Goal: Entertainment & Leisure: Consume media (video, audio)

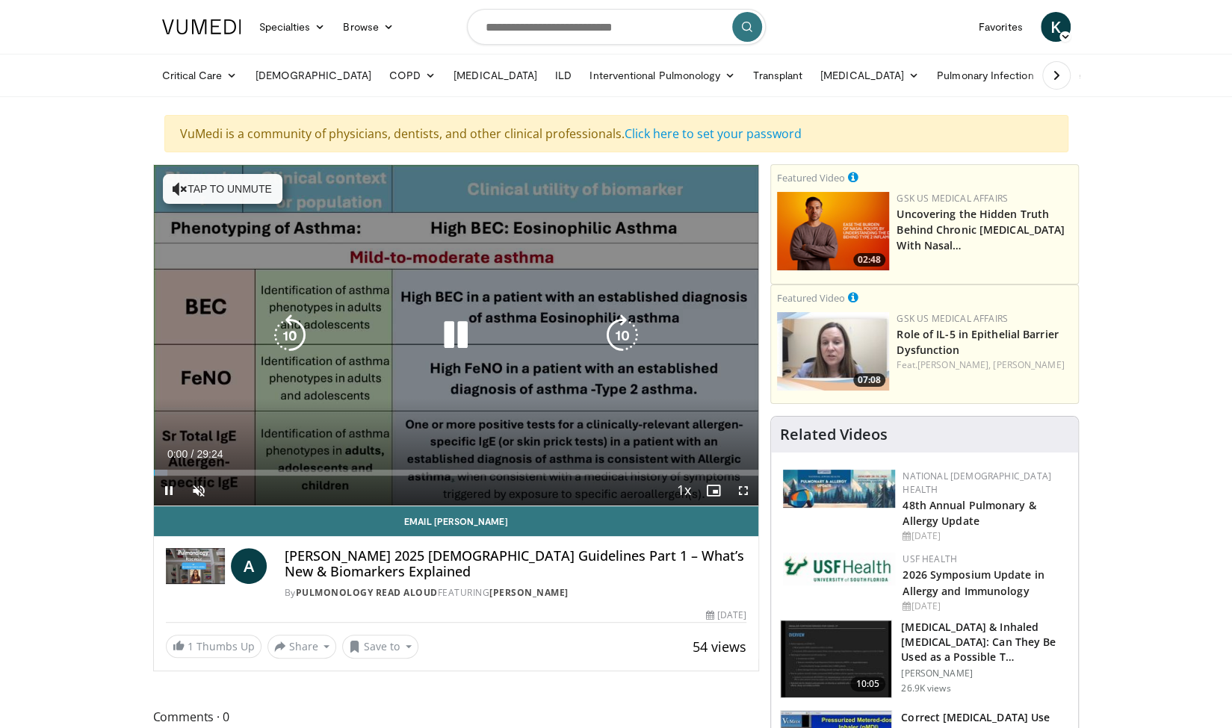
click at [193, 193] on button "Tap to unmute" at bounding box center [223, 189] width 120 height 30
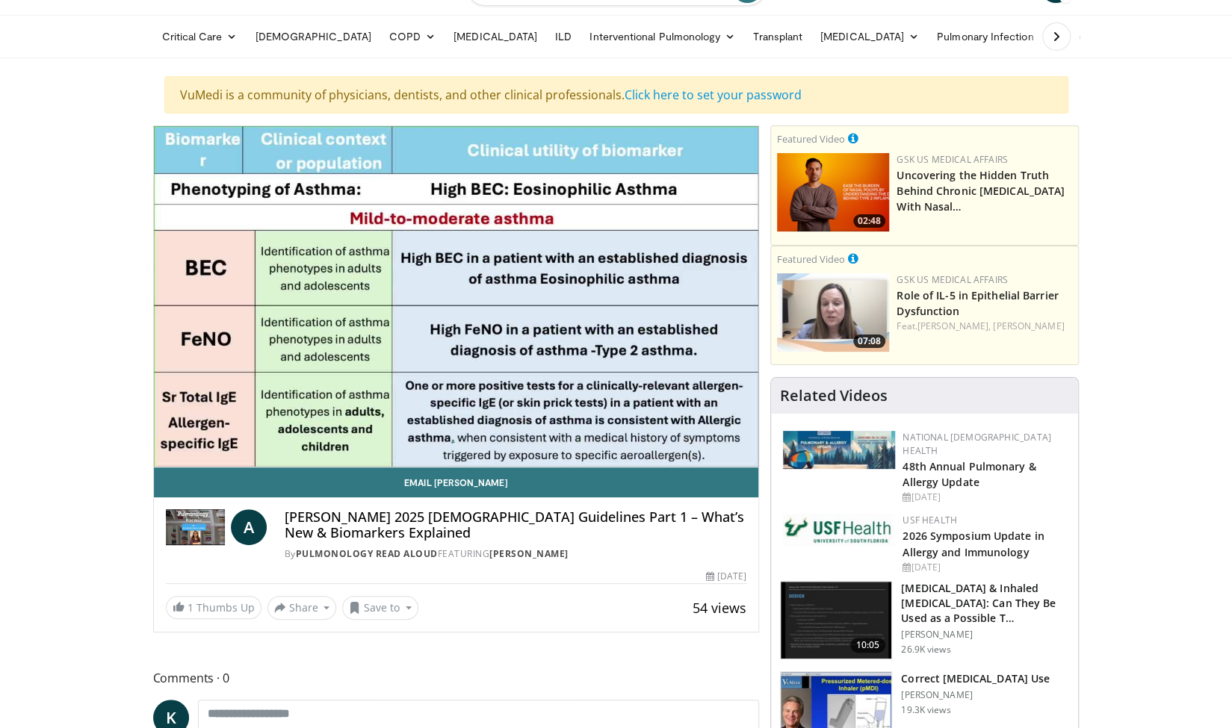
scroll to position [37, 0]
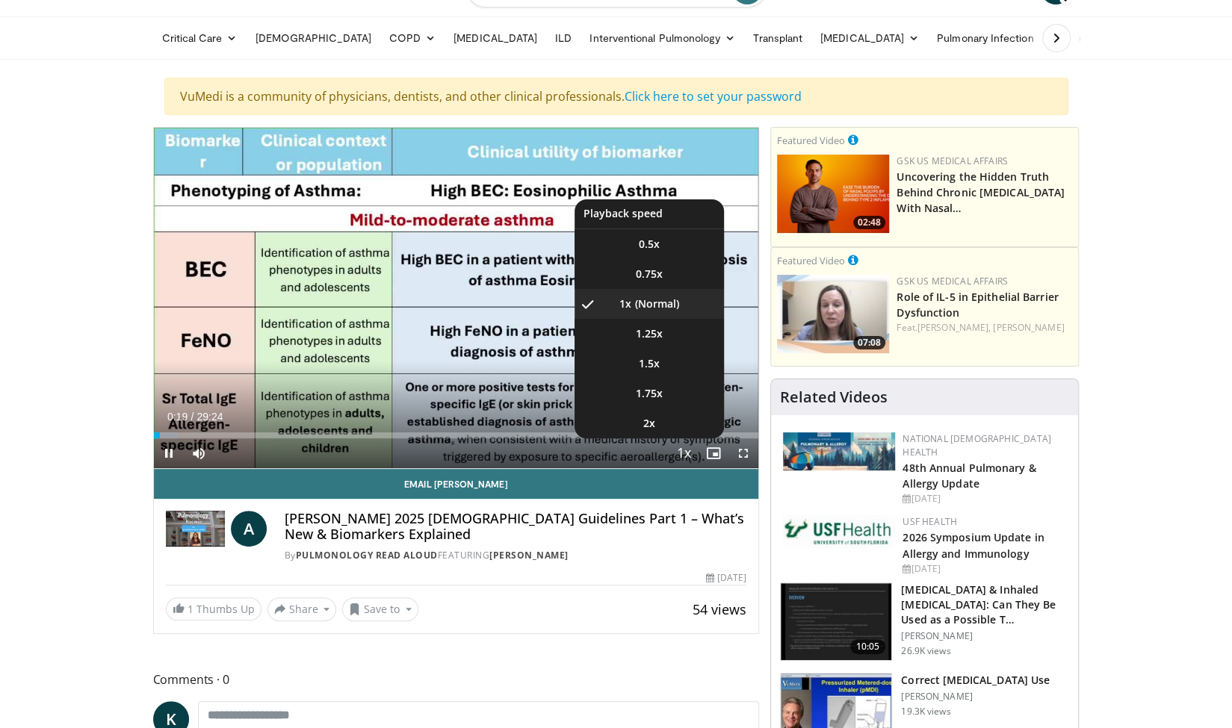
click at [684, 453] on span "Video Player" at bounding box center [683, 454] width 21 height 30
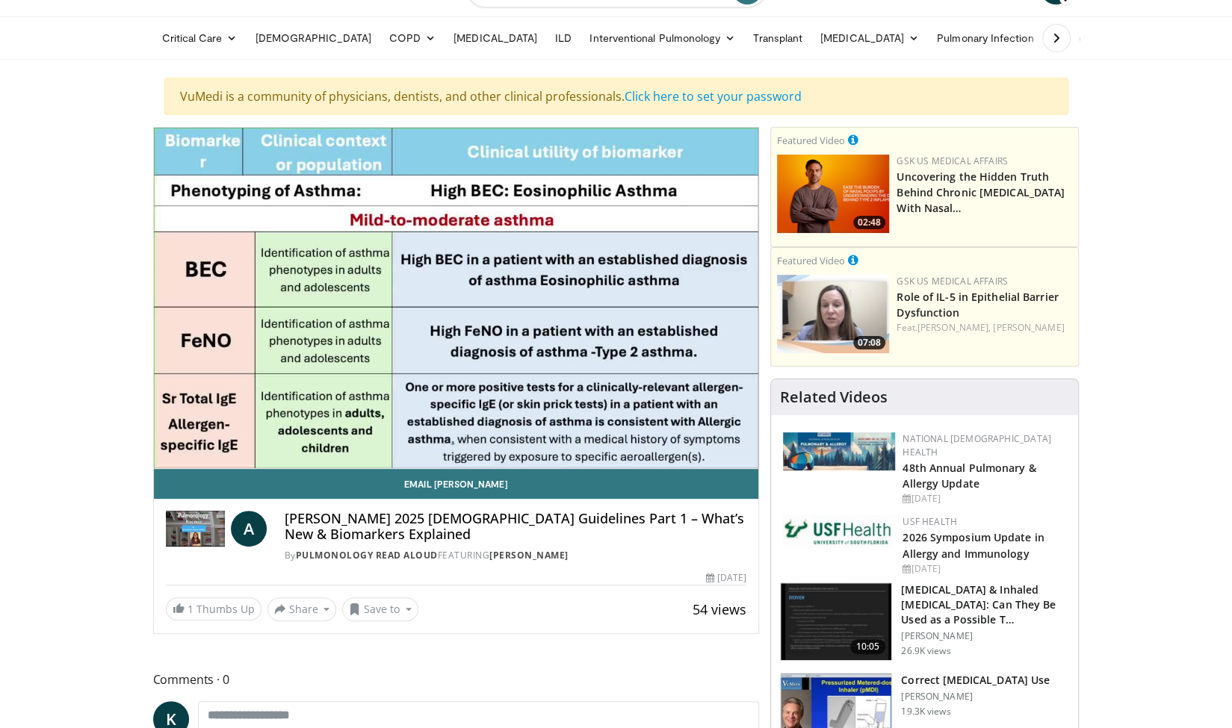
click at [684, 453] on div "10 seconds Tap to unmute" at bounding box center [456, 298] width 605 height 341
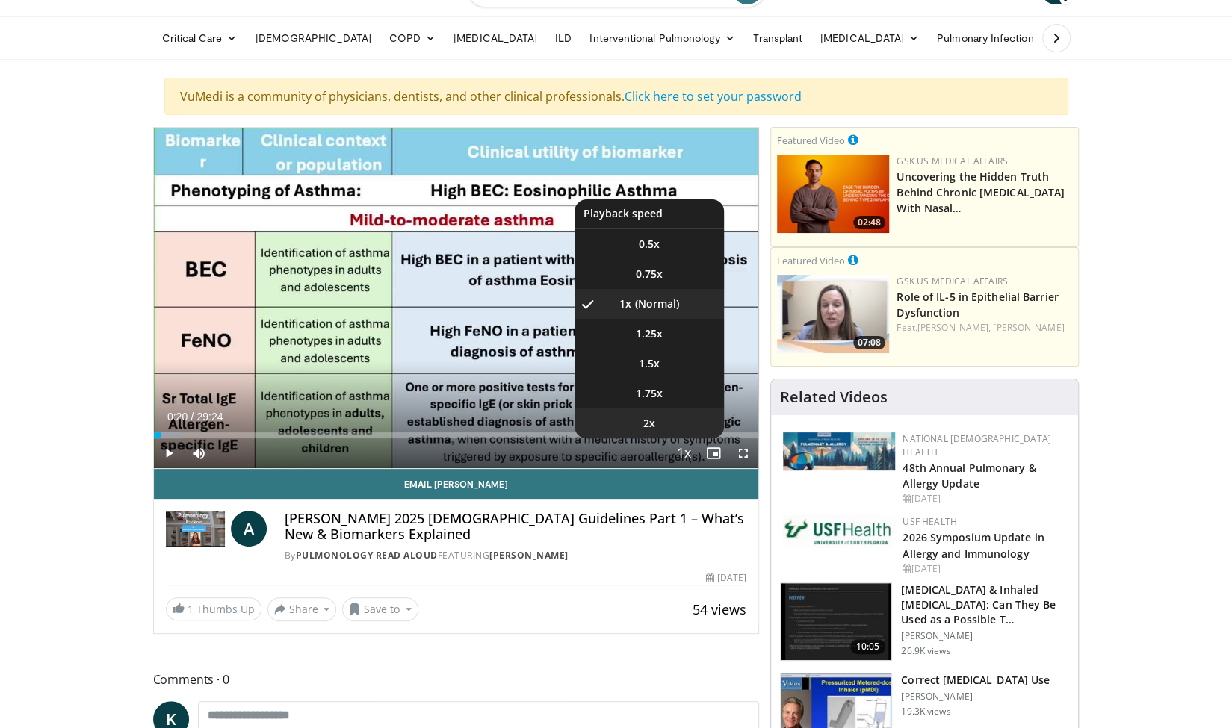
click at [648, 433] on li "2x" at bounding box center [648, 424] width 149 height 30
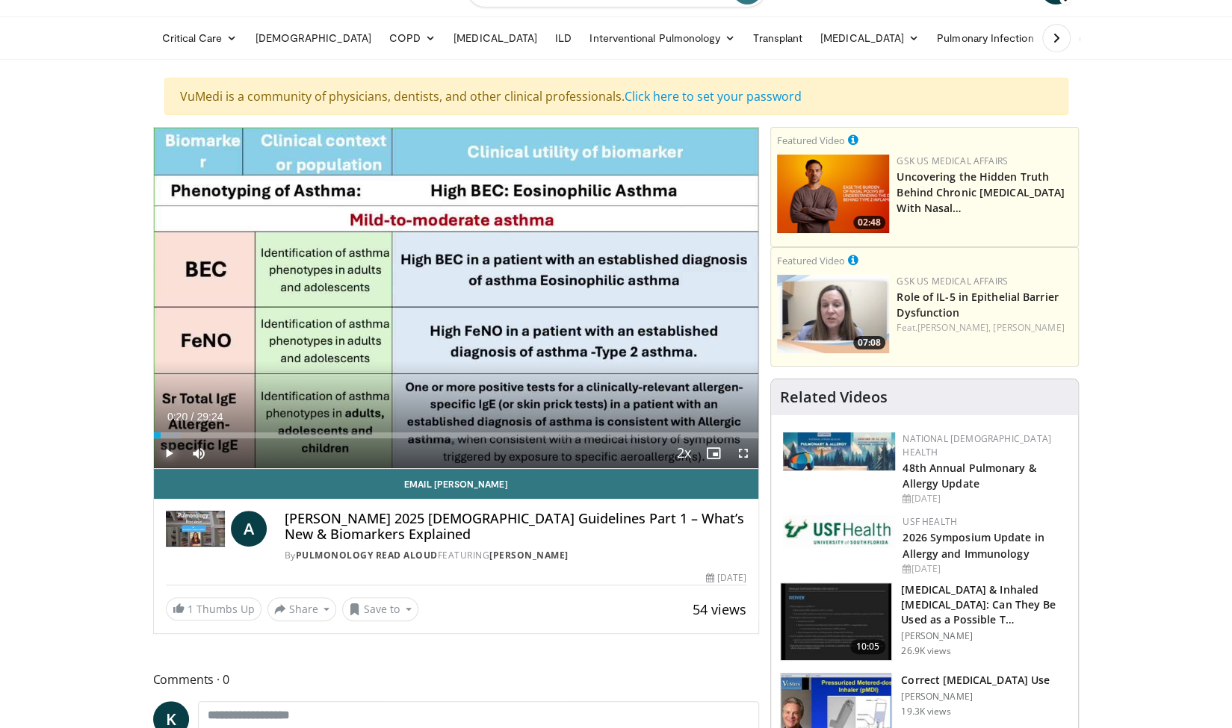
click at [170, 456] on span "Video Player" at bounding box center [169, 453] width 30 height 30
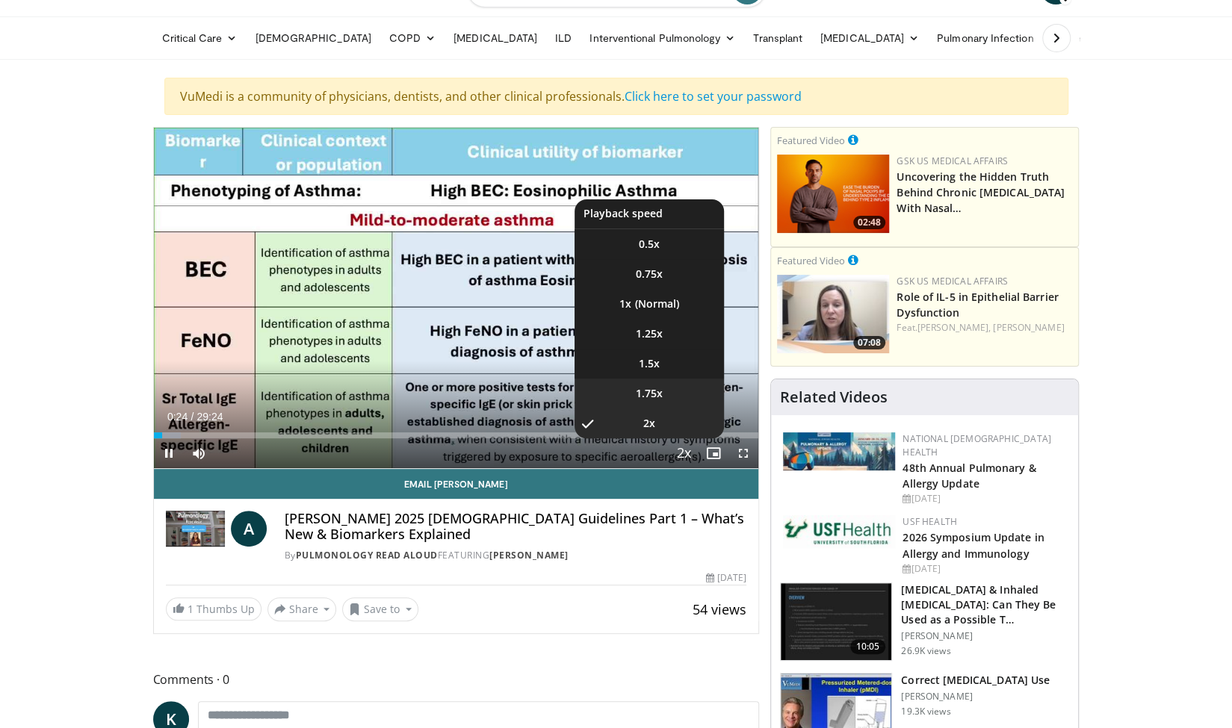
click at [657, 394] on span "1.75x" at bounding box center [649, 393] width 27 height 15
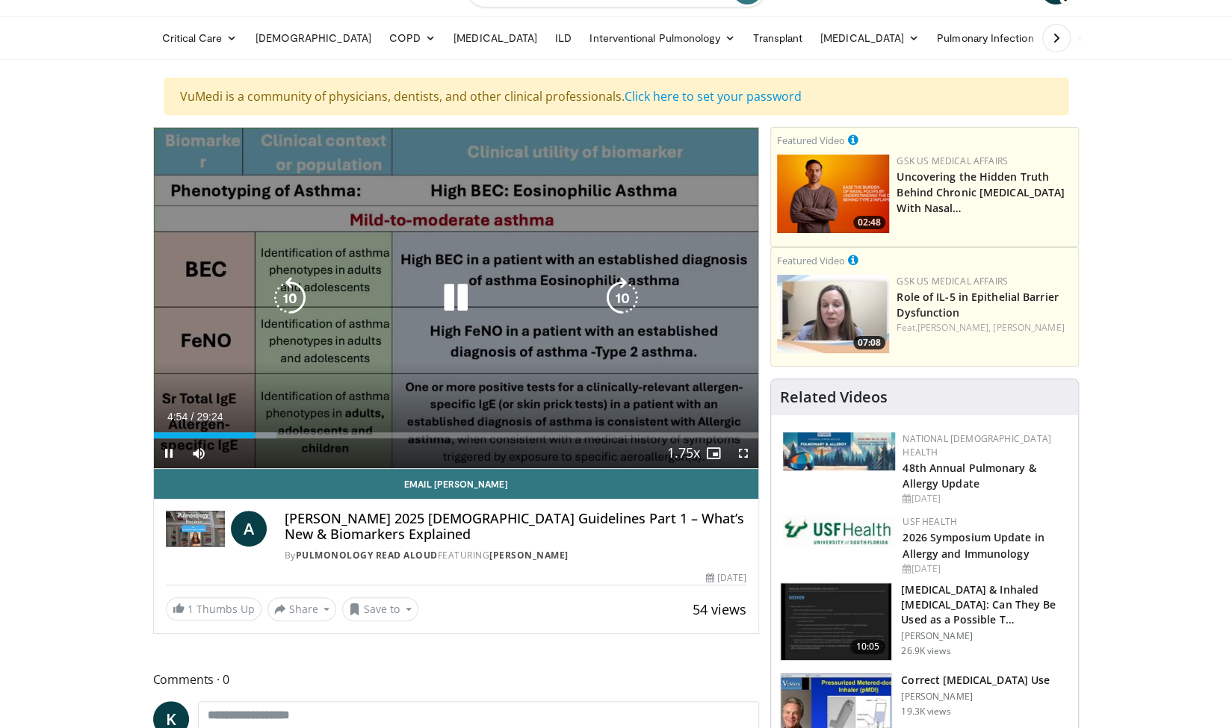
click at [459, 294] on icon "Video Player" at bounding box center [456, 298] width 42 height 42
